Goal: Transaction & Acquisition: Purchase product/service

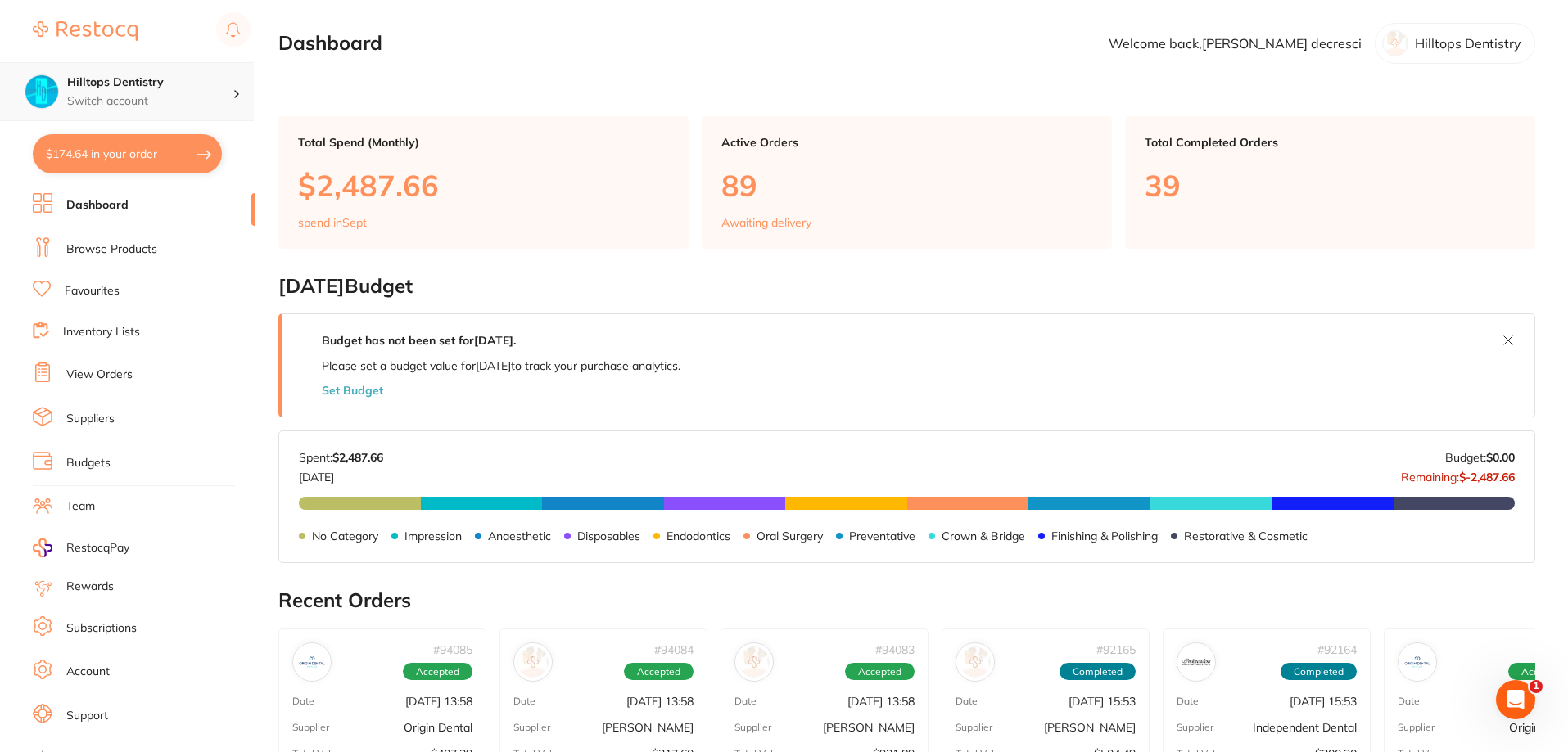
click at [235, 75] on div "Hilltops Dentistry Switch account" at bounding box center [126, 92] width 254 height 59
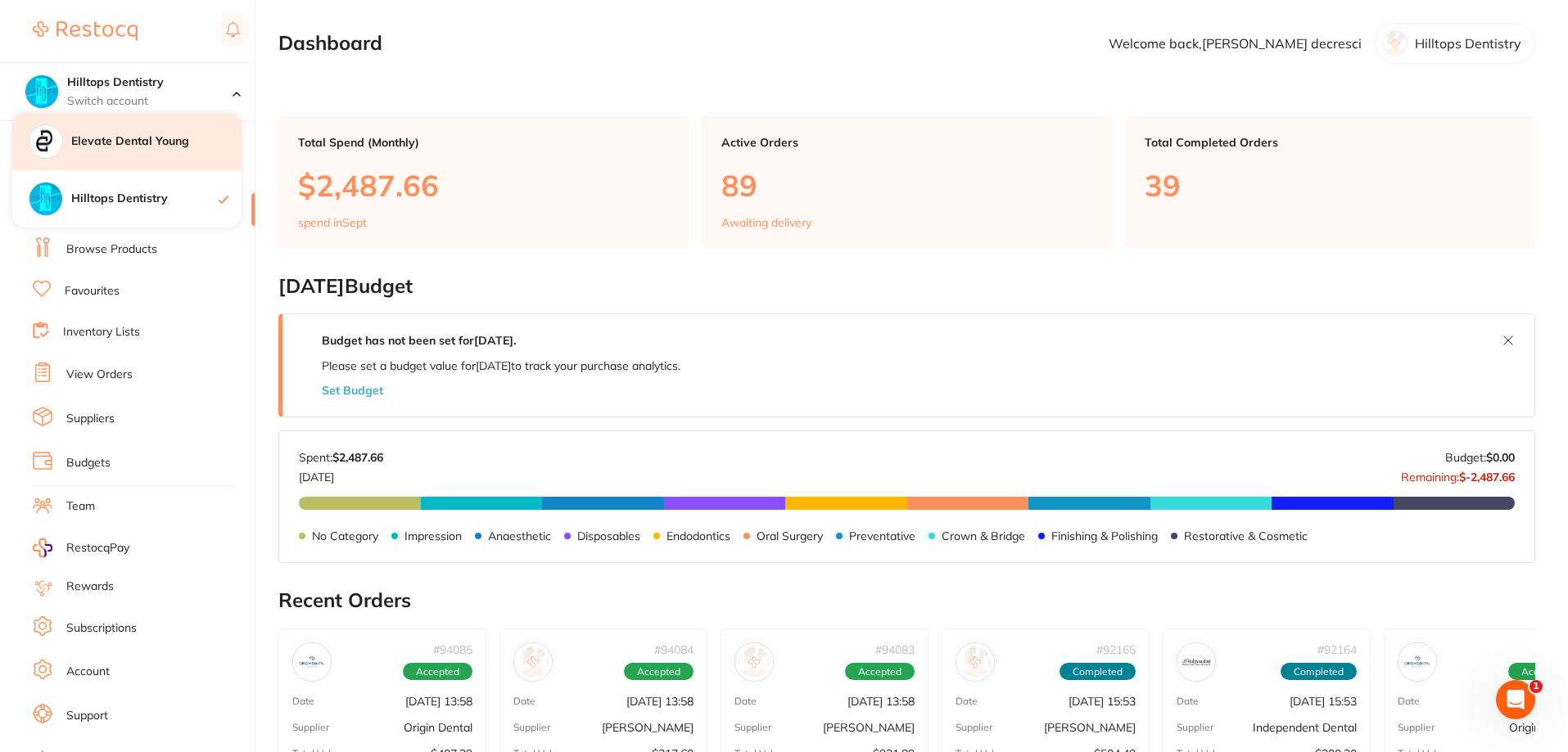
click at [165, 151] on div "Elevate Dental Young" at bounding box center [126, 142] width 229 height 57
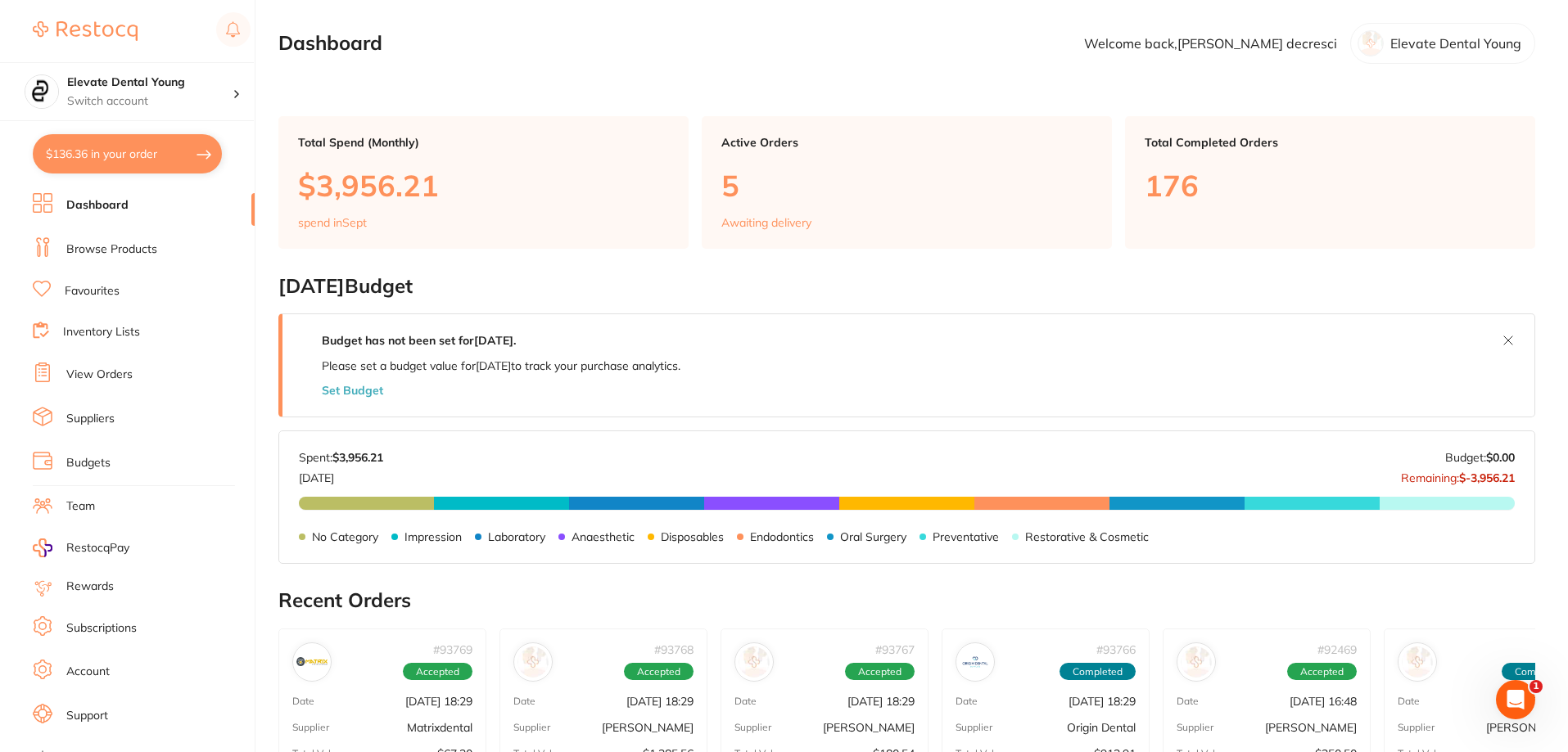
click at [106, 296] on link "Favourites" at bounding box center [92, 291] width 55 height 16
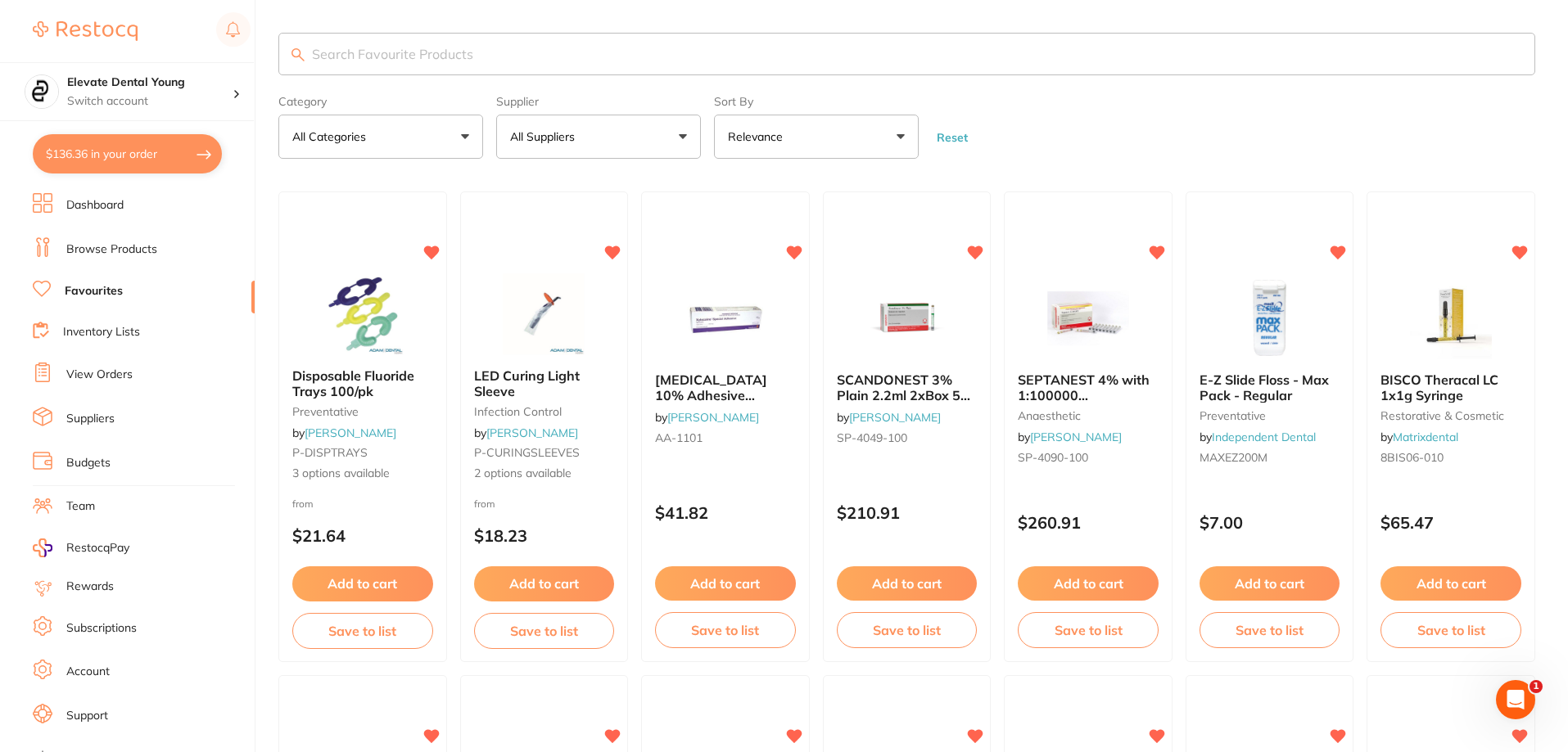
click at [445, 42] on input "search" at bounding box center [907, 54] width 1257 height 42
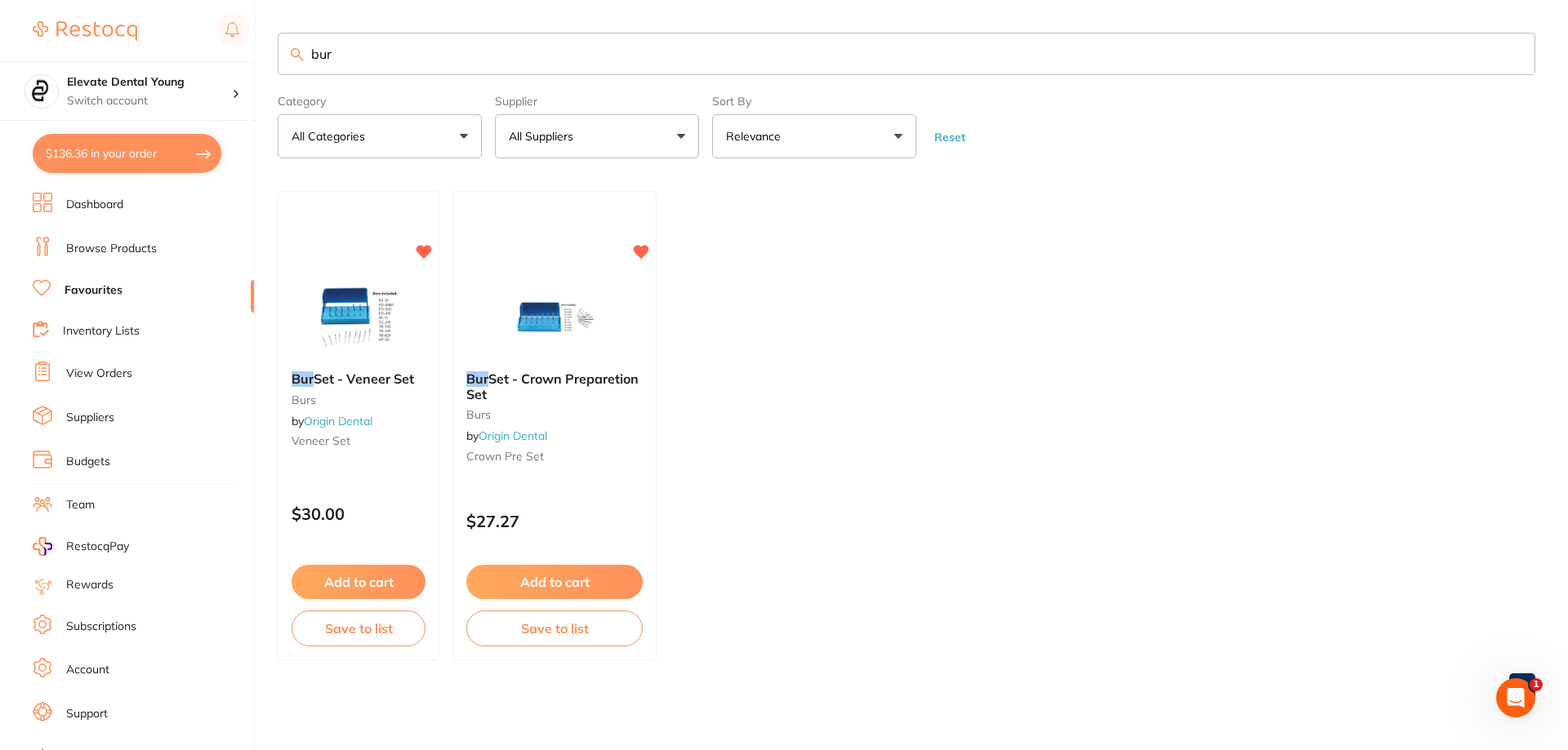
click at [379, 57] on input "bur" at bounding box center [907, 54] width 1257 height 42
type input "b"
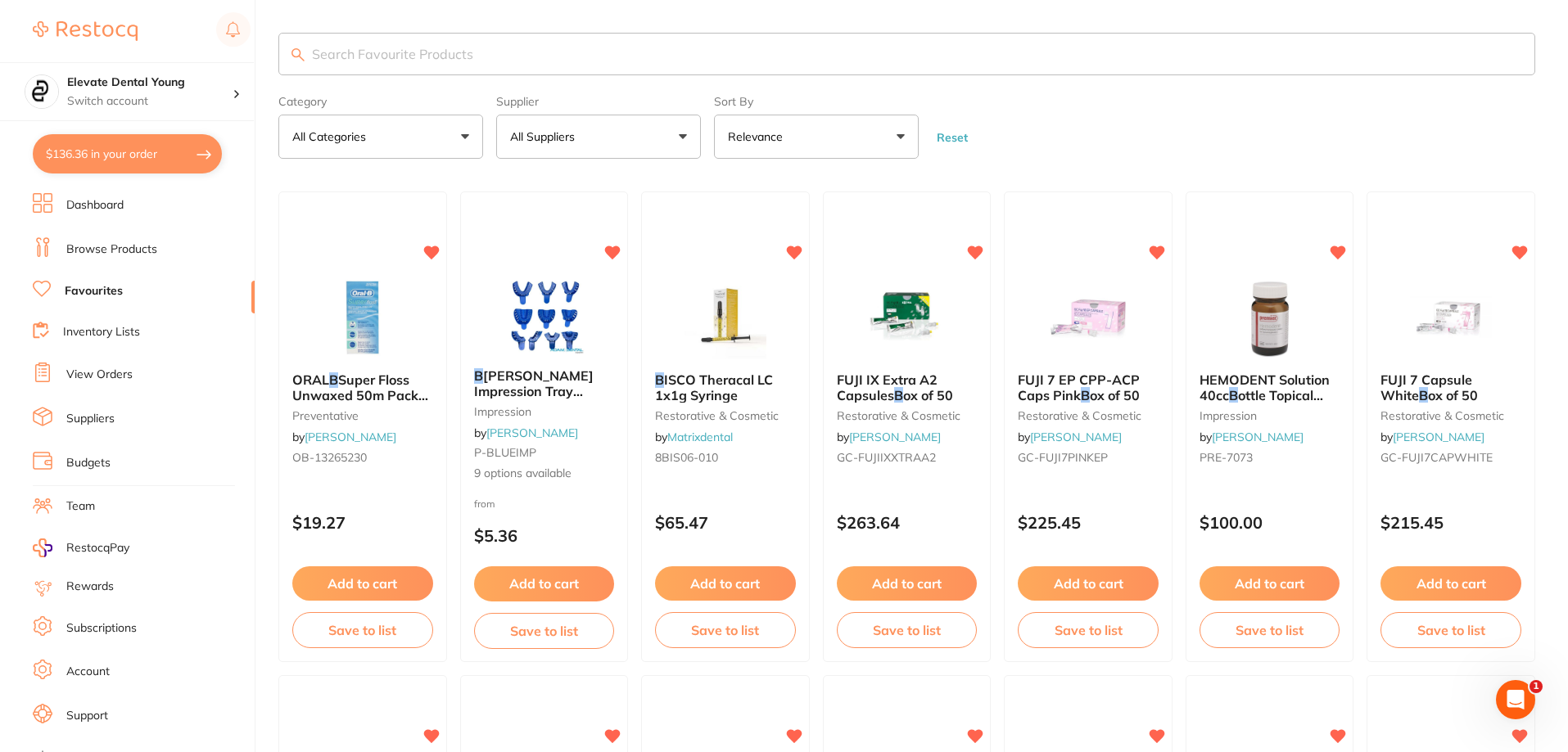
click at [112, 257] on link "Browse Products" at bounding box center [111, 249] width 91 height 16
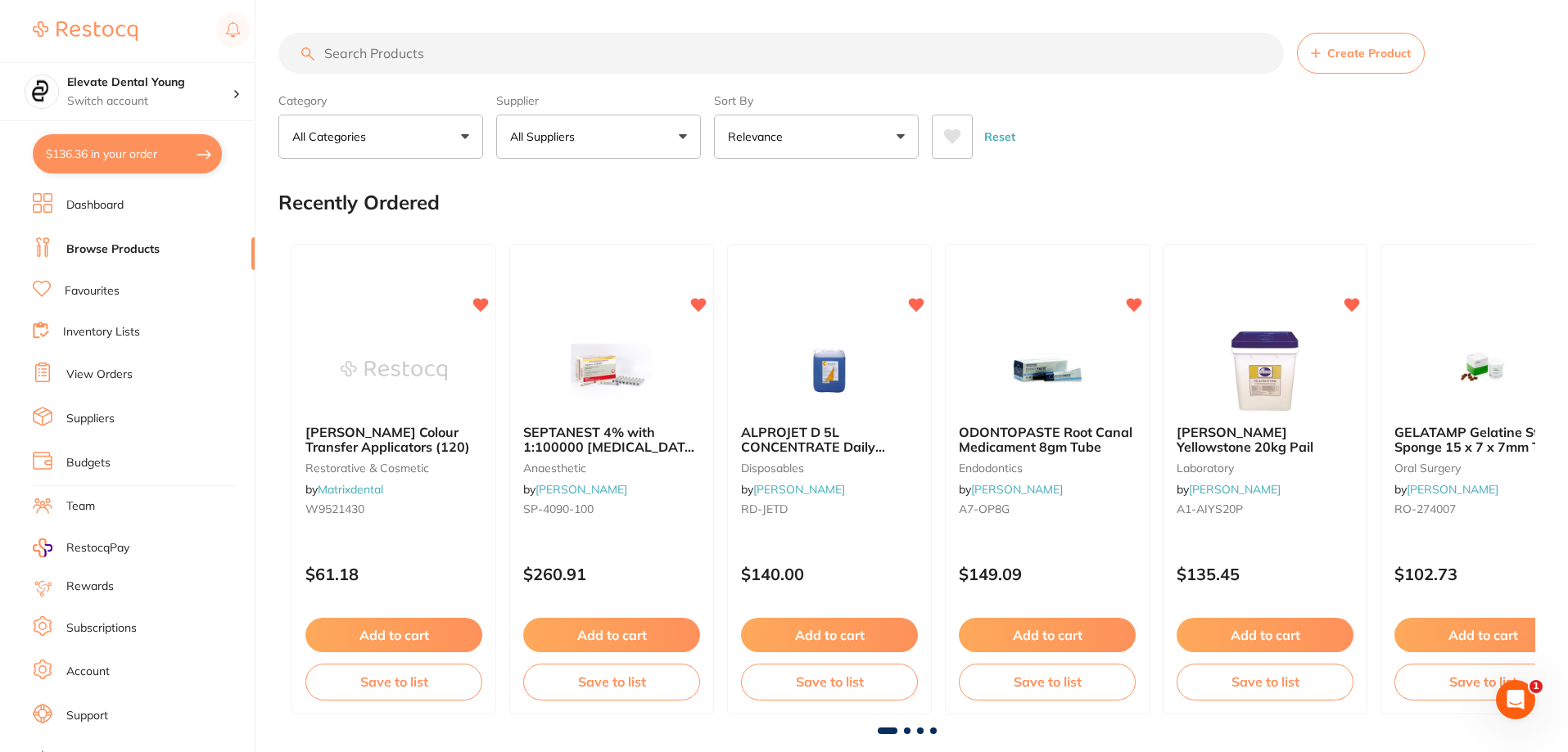
click at [634, 153] on button "All Suppliers" at bounding box center [599, 137] width 205 height 44
type input "origin"
click at [595, 280] on p "Origin Dental" at bounding box center [595, 278] width 81 height 14
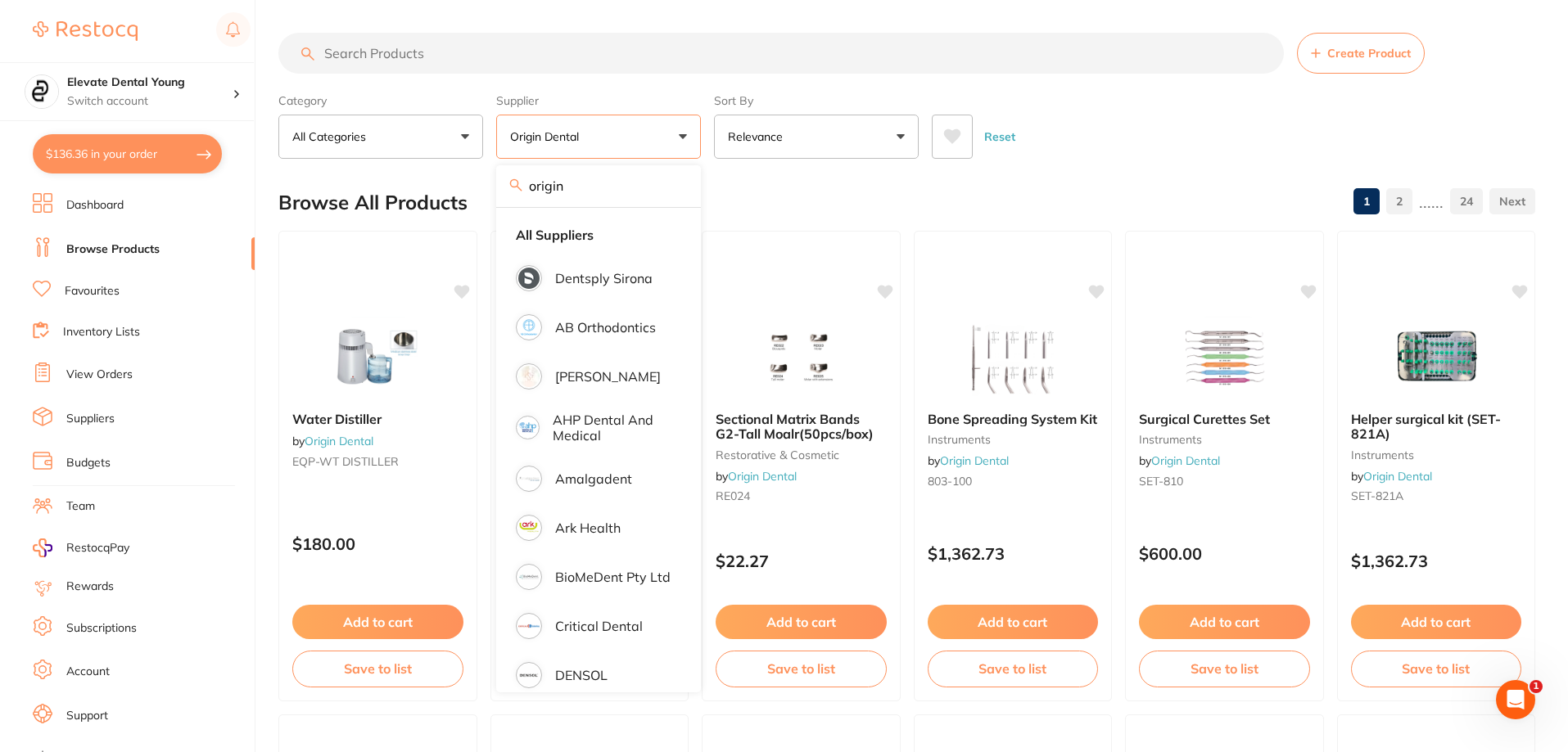
click at [414, 49] on input "search" at bounding box center [781, 53] width 1005 height 41
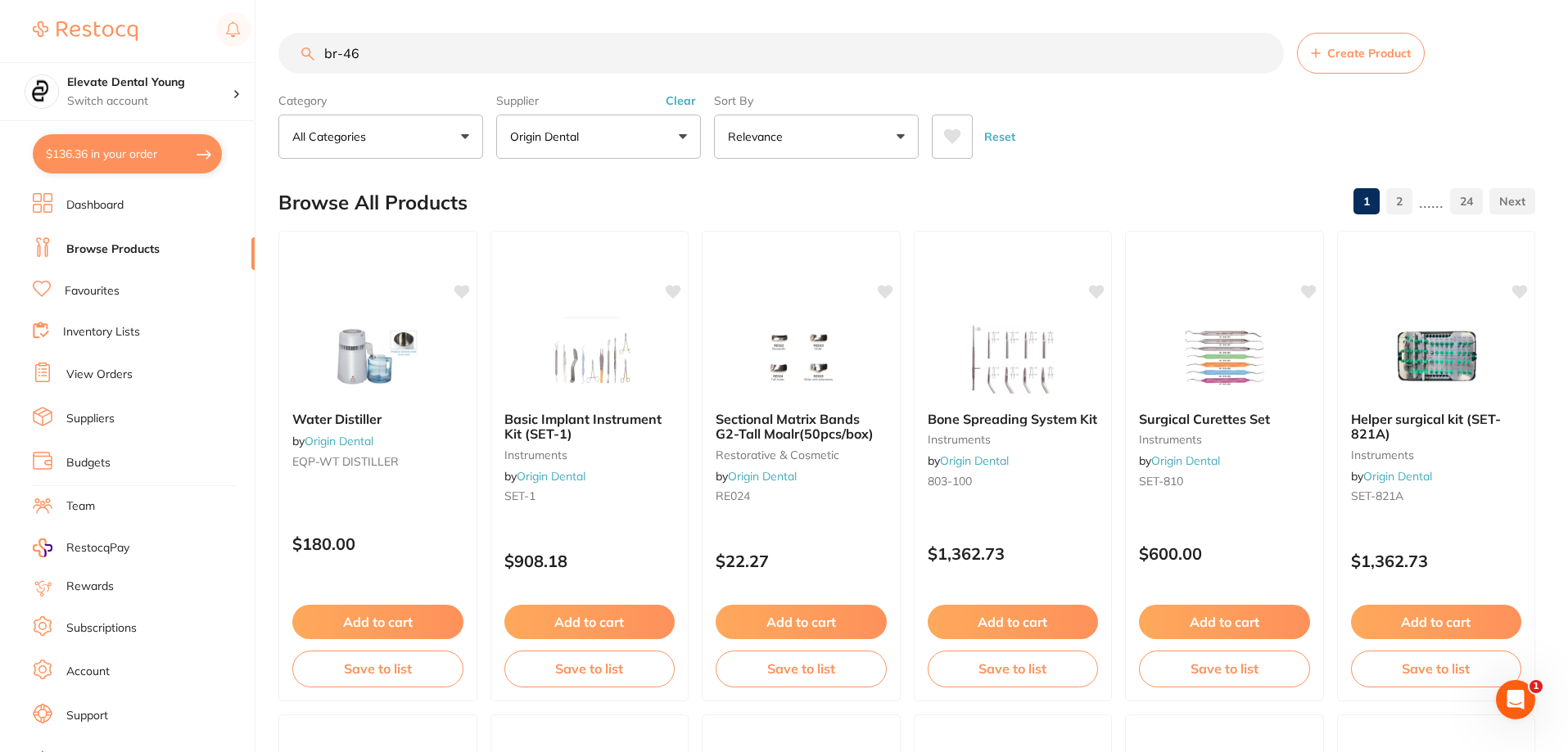
type input "br-46"
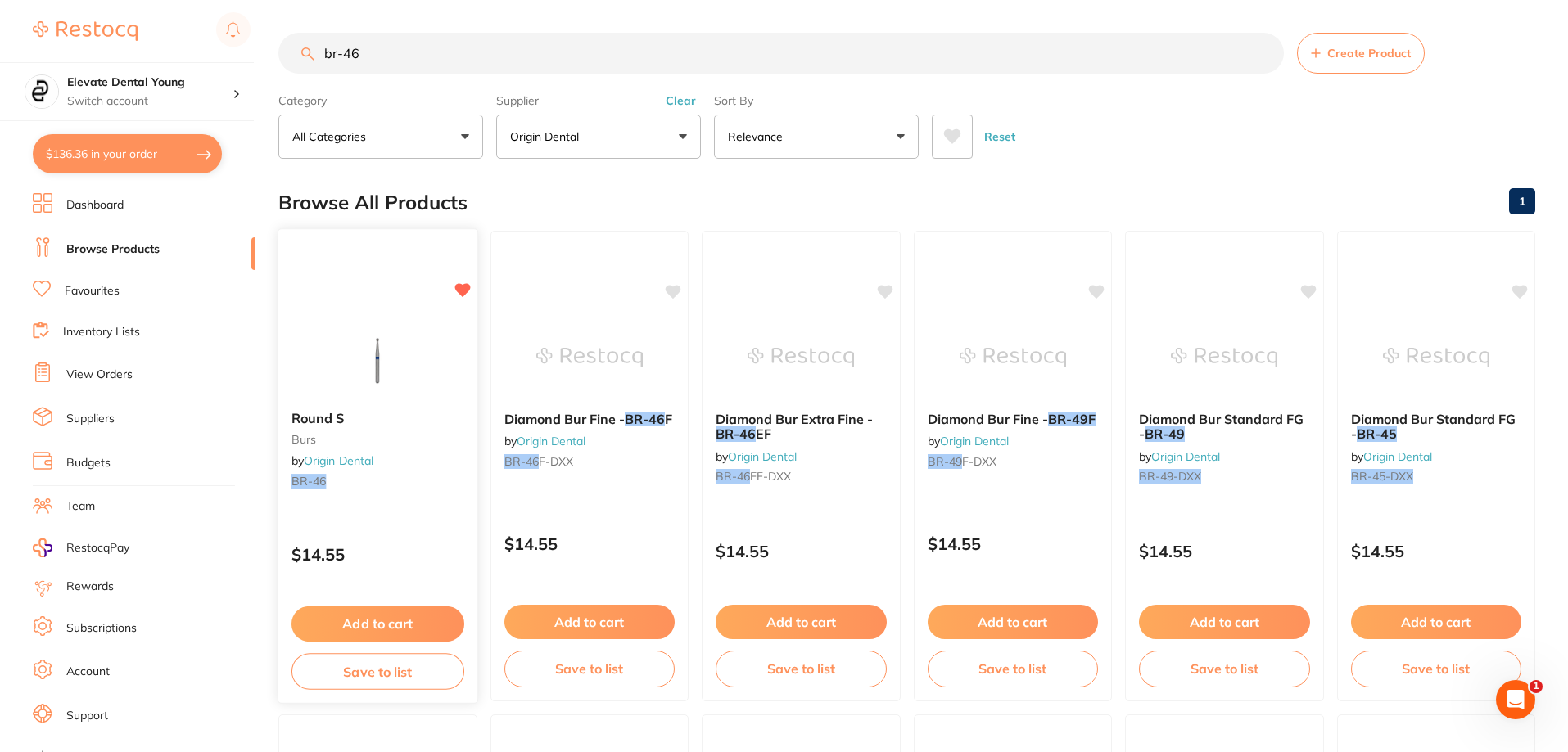
click at [395, 613] on button "Add to cart" at bounding box center [377, 624] width 172 height 35
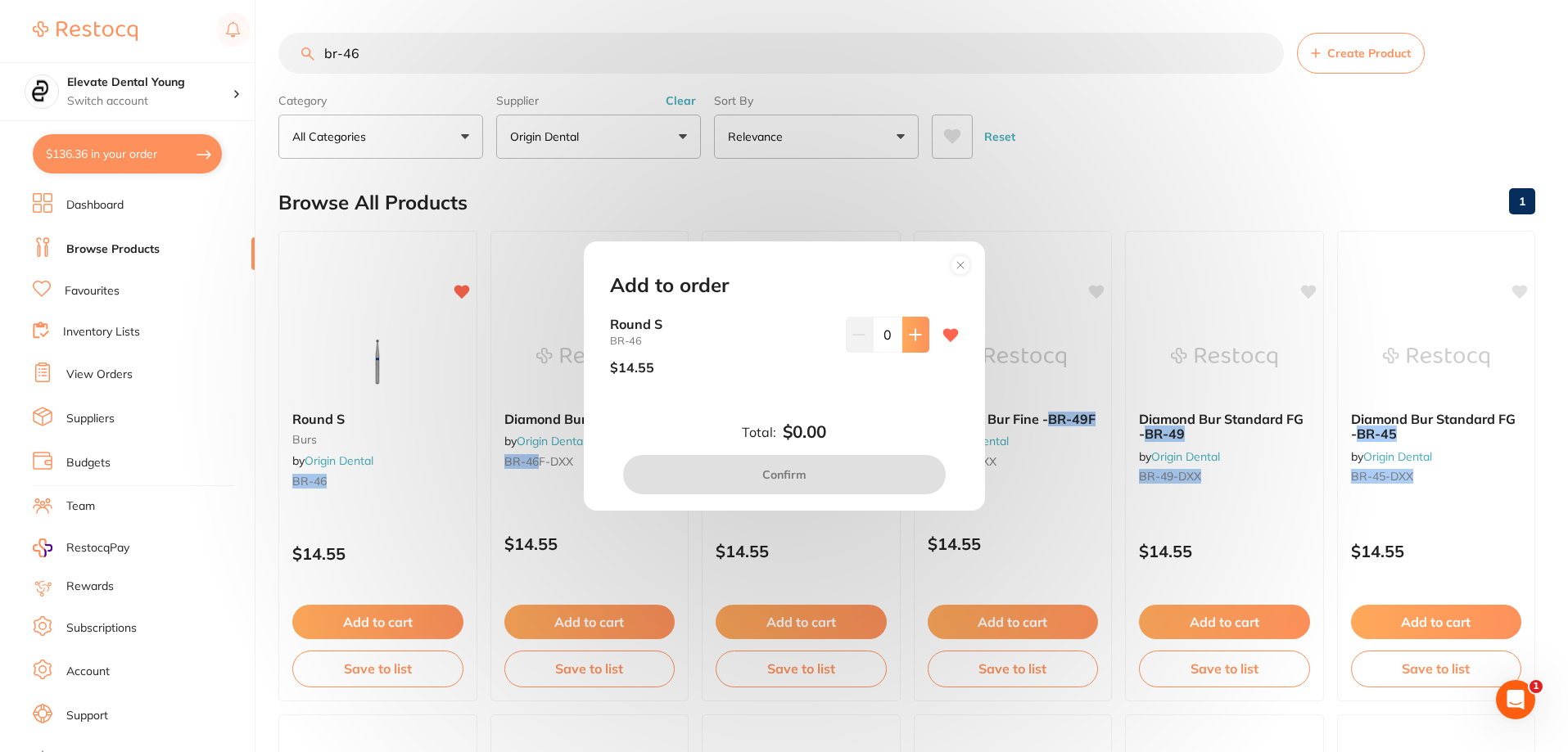
click at [920, 328] on button at bounding box center [916, 335] width 27 height 36
type input "1"
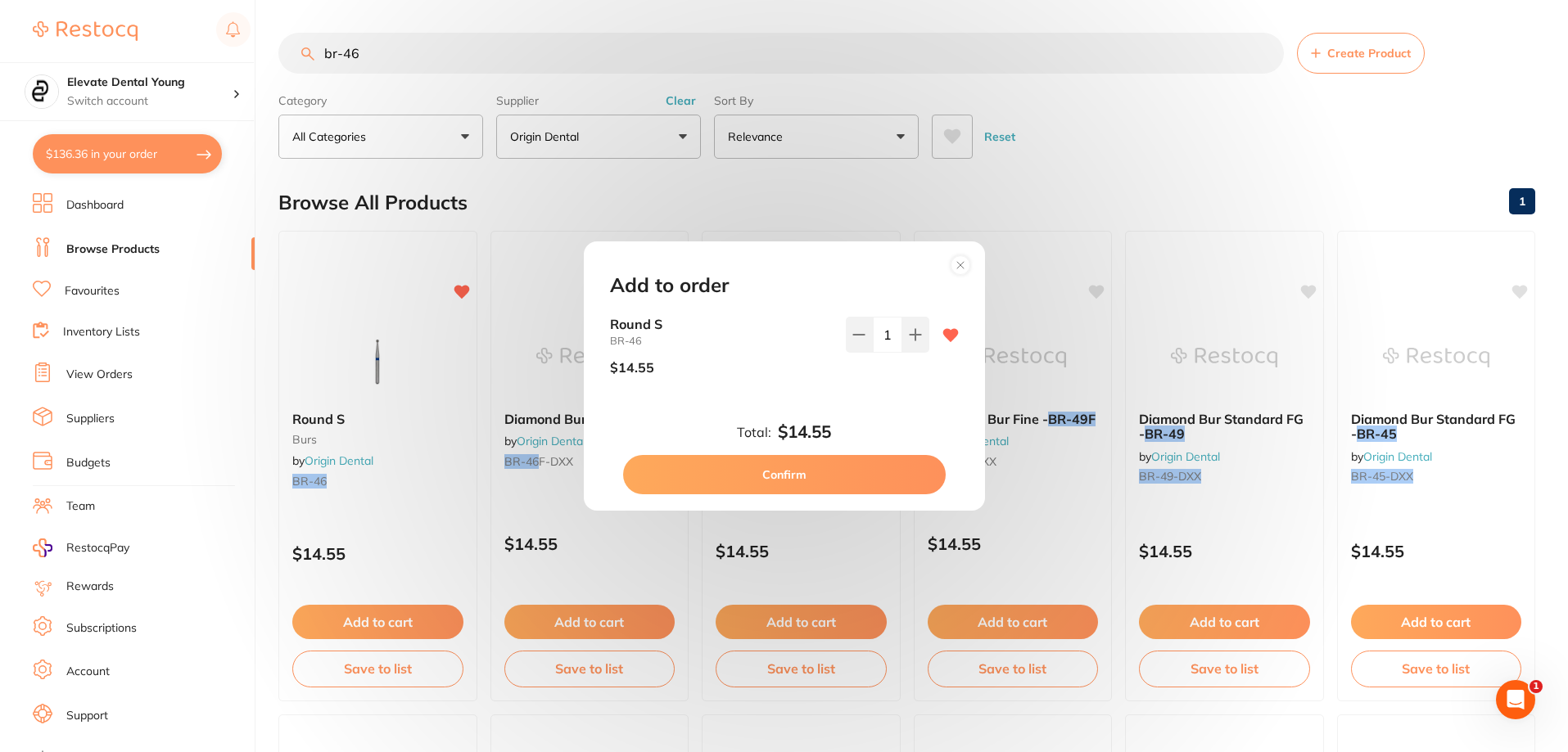
click at [786, 478] on button "Confirm" at bounding box center [784, 474] width 323 height 39
